Goal: Navigation & Orientation: Go to known website

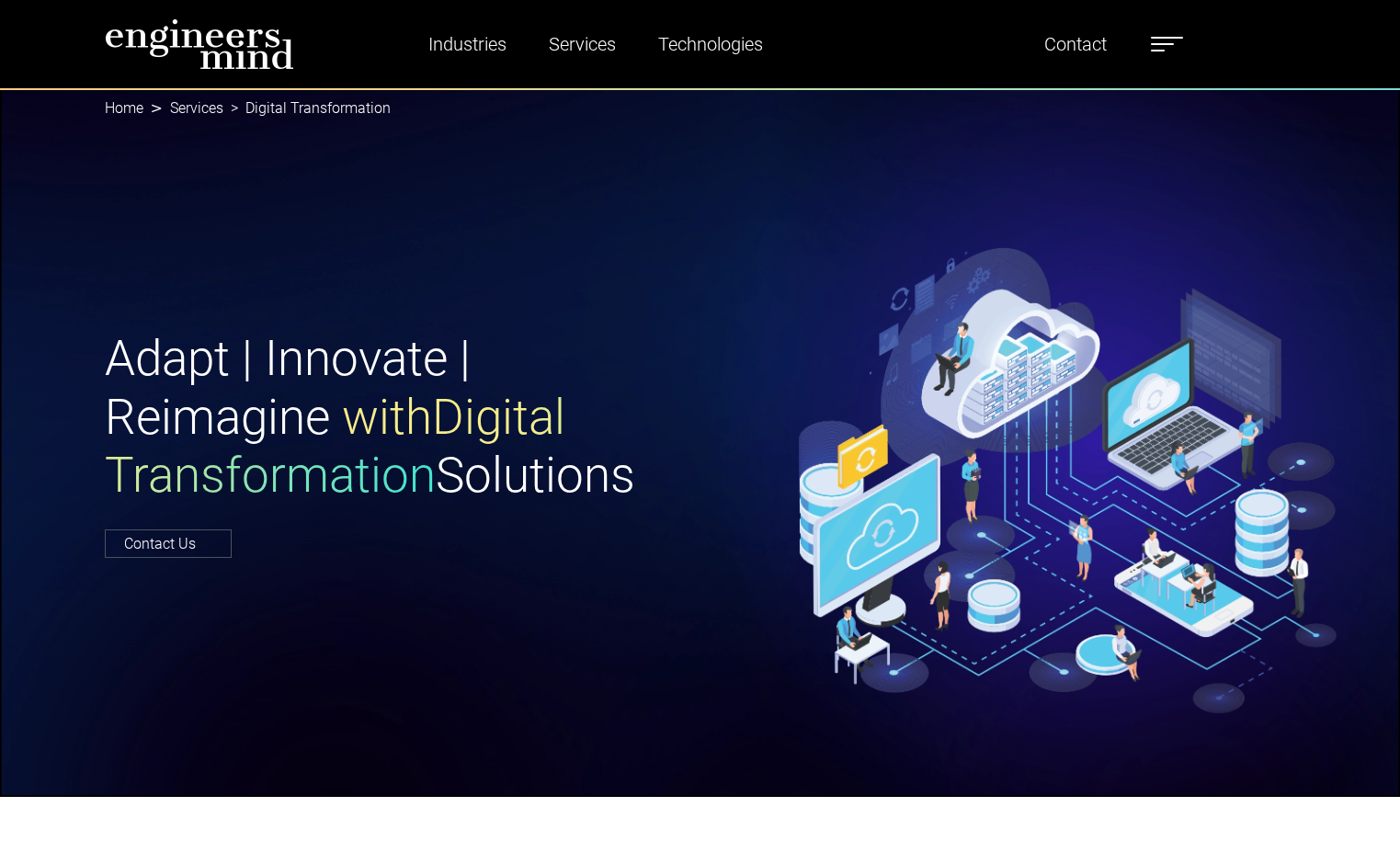
click at [175, 44] on img at bounding box center [199, 44] width 190 height 52
